Goal: Navigation & Orientation: Find specific page/section

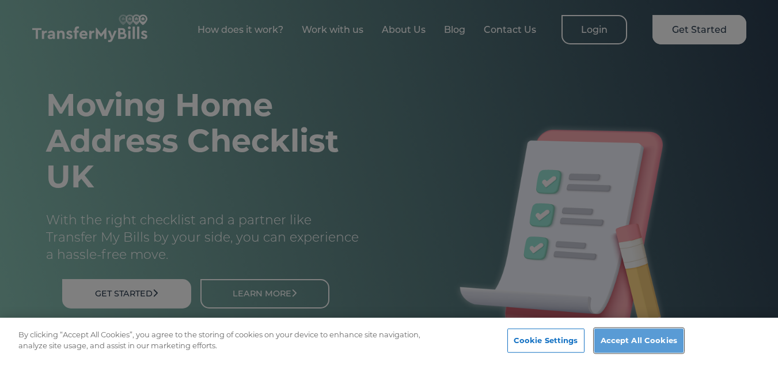
click at [614, 337] on button "Accept All Cookies" at bounding box center [638, 340] width 89 height 24
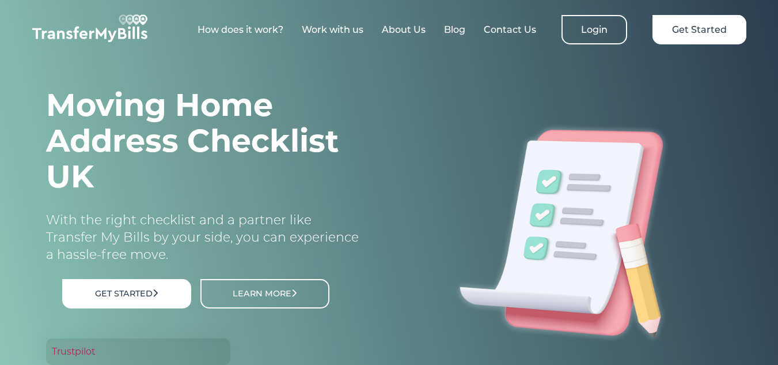
click at [419, 31] on link "About Us" at bounding box center [404, 29] width 44 height 11
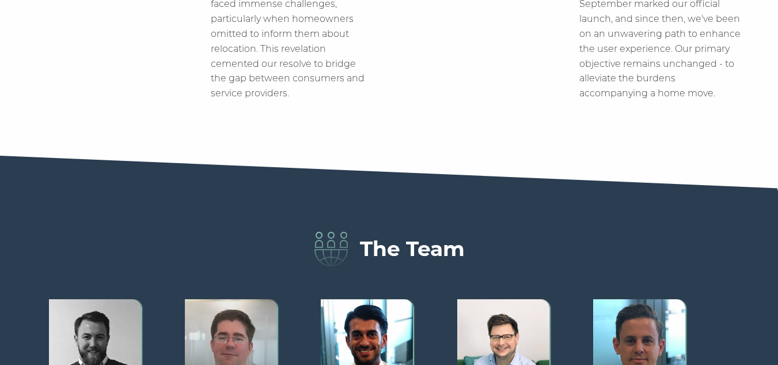
scroll to position [1037, 0]
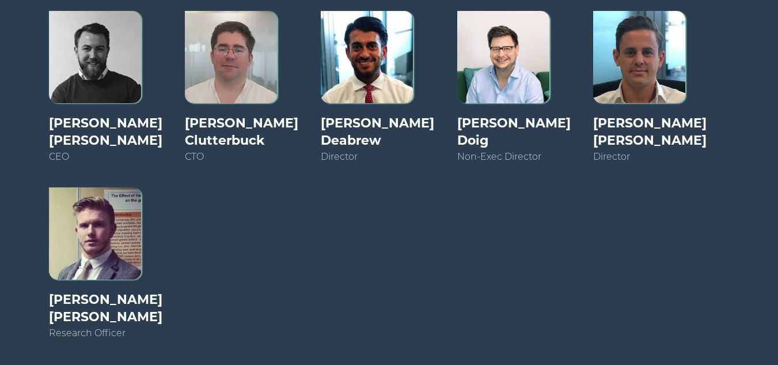
click at [141, 75] on img at bounding box center [95, 57] width 92 height 92
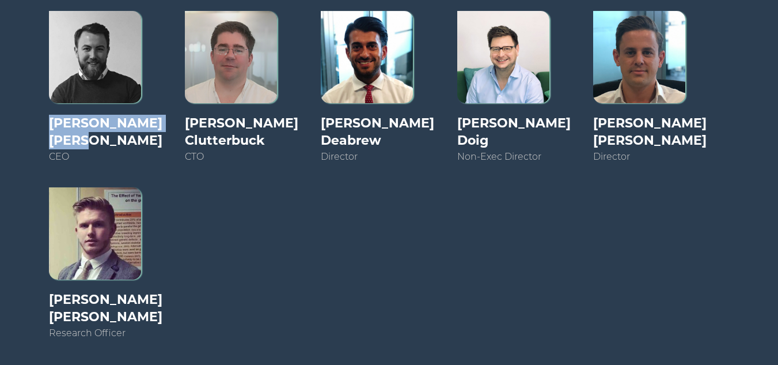
drag, startPoint x: 115, startPoint y: 116, endPoint x: 155, endPoint y: 138, distance: 45.1
click at [155, 138] on div "[PERSON_NAME] CEO [PERSON_NAME] CTO [PERSON_NAME] Director [PERSON_NAME] Non-Ex…" at bounding box center [389, 187] width 704 height 376
